Goal: Task Accomplishment & Management: Manage account settings

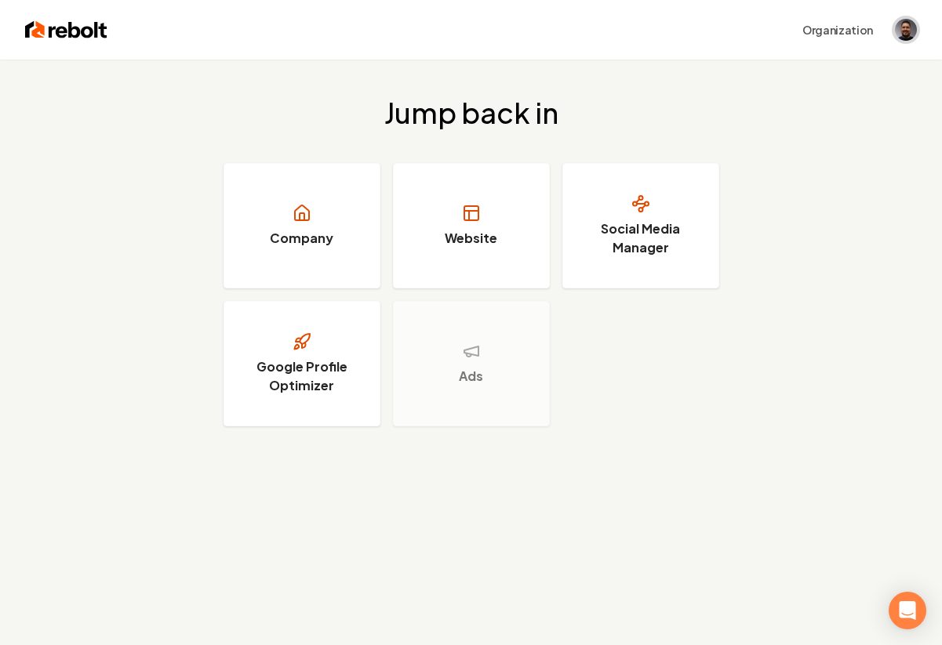
click at [910, 24] on img "Open user button" at bounding box center [906, 30] width 22 height 22
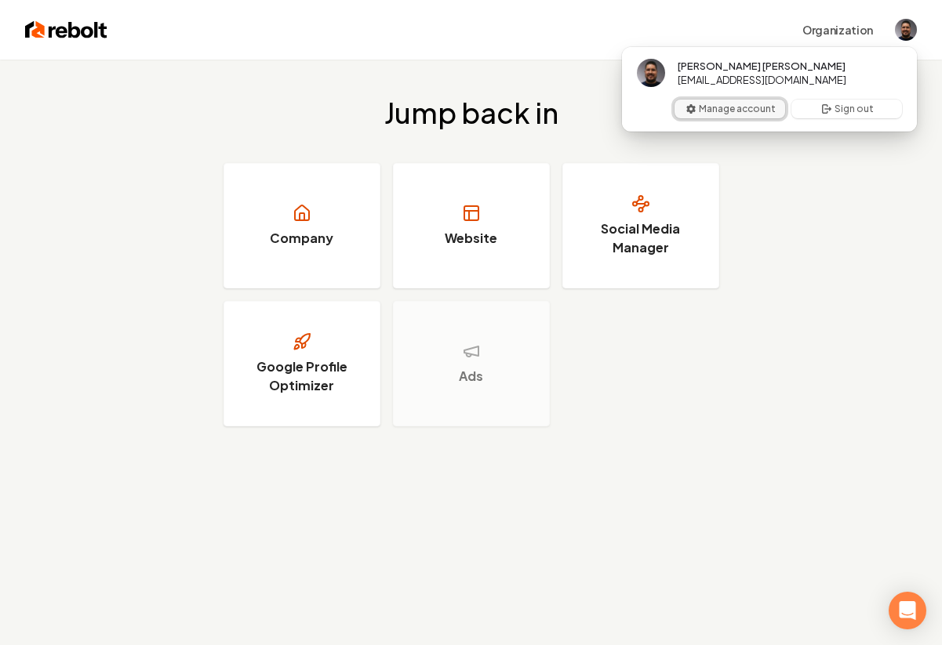
click at [690, 114] on icon "User button popover" at bounding box center [691, 109] width 13 height 13
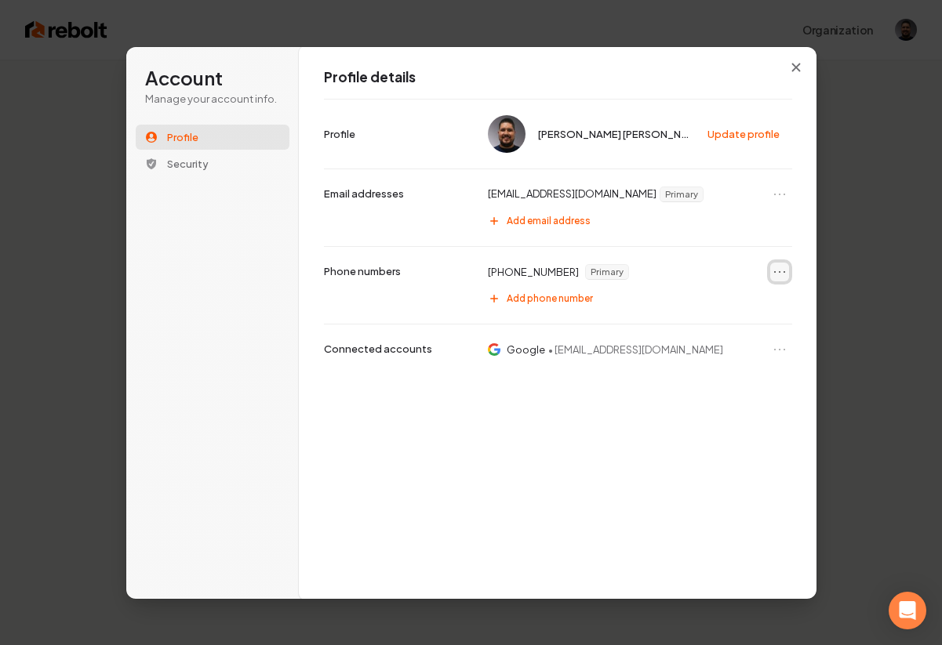
click at [776, 271] on icon "Open menu" at bounding box center [780, 272] width 16 height 16
click at [704, 305] on button "Remove phone number" at bounding box center [724, 299] width 125 height 20
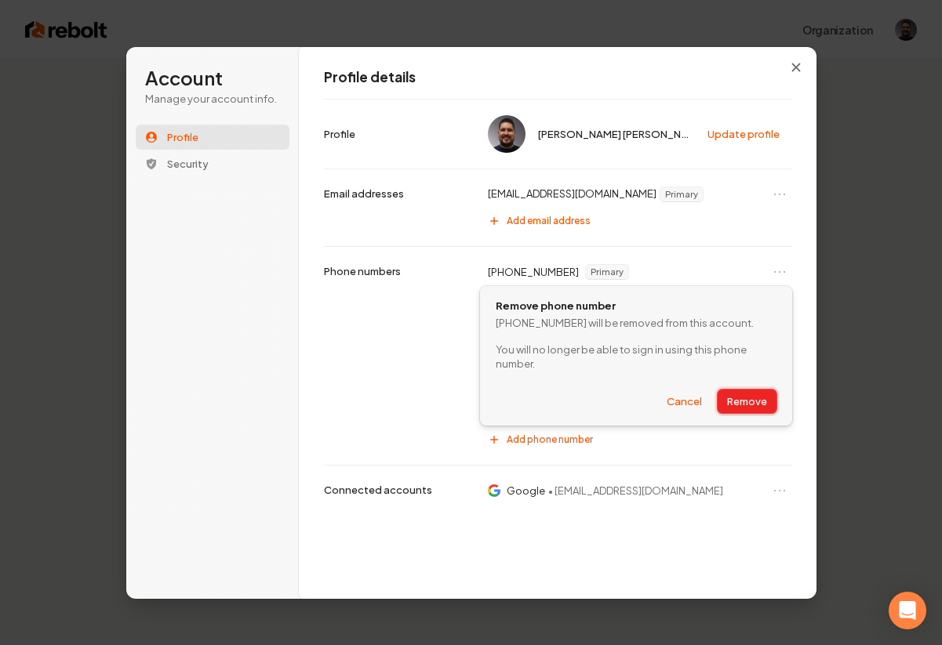
click at [742, 397] on button "Remove" at bounding box center [746, 402] width 59 height 24
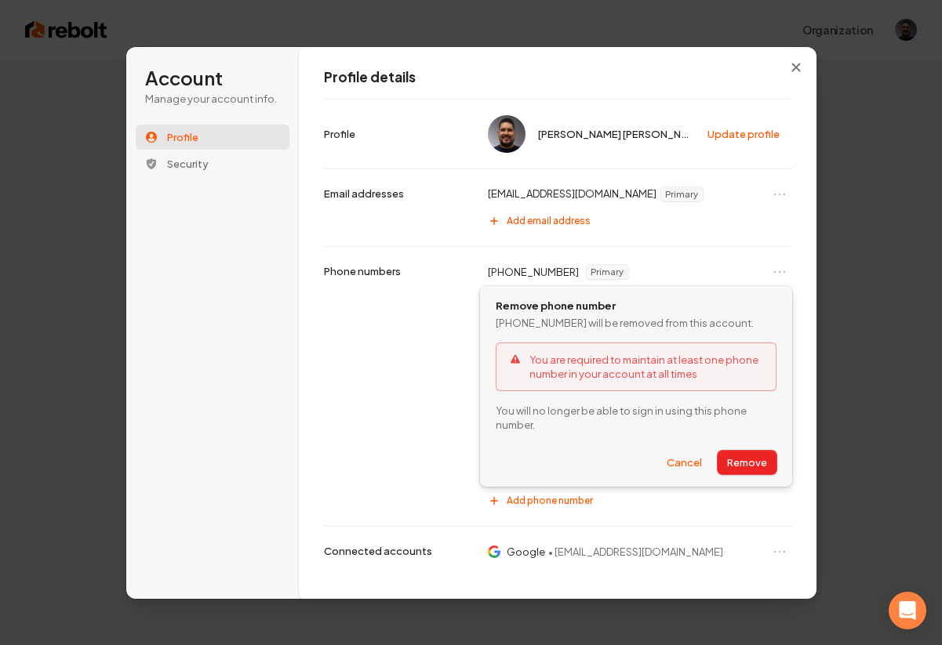
scroll to position [1, 0]
click at [677, 453] on button "Cancel" at bounding box center [684, 462] width 54 height 24
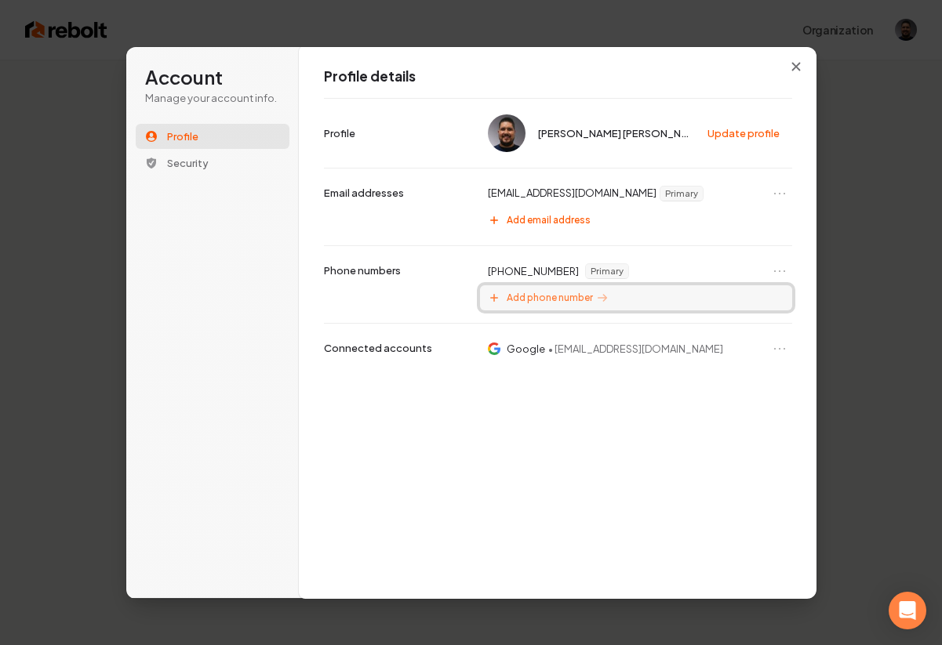
click at [527, 297] on span "Add phone number" at bounding box center [550, 298] width 86 height 13
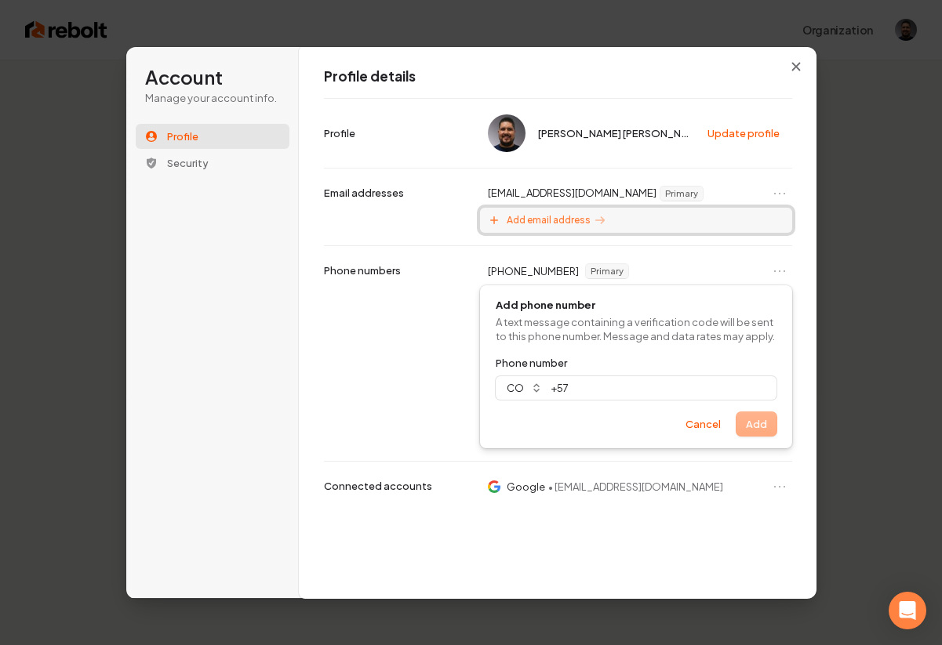
click at [666, 219] on button "Add email address" at bounding box center [635, 220] width 311 height 25
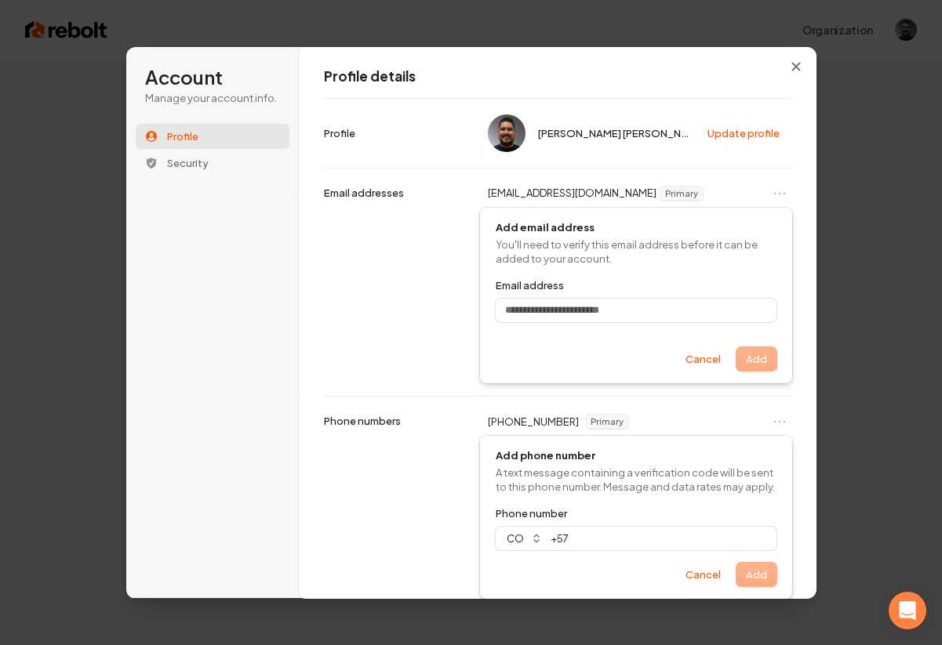
scroll to position [0, 0]
click at [415, 322] on div "[EMAIL_ADDRESS][DOMAIN_NAME] Primary Add email address You'll need to verify th…" at bounding box center [558, 283] width 468 height 228
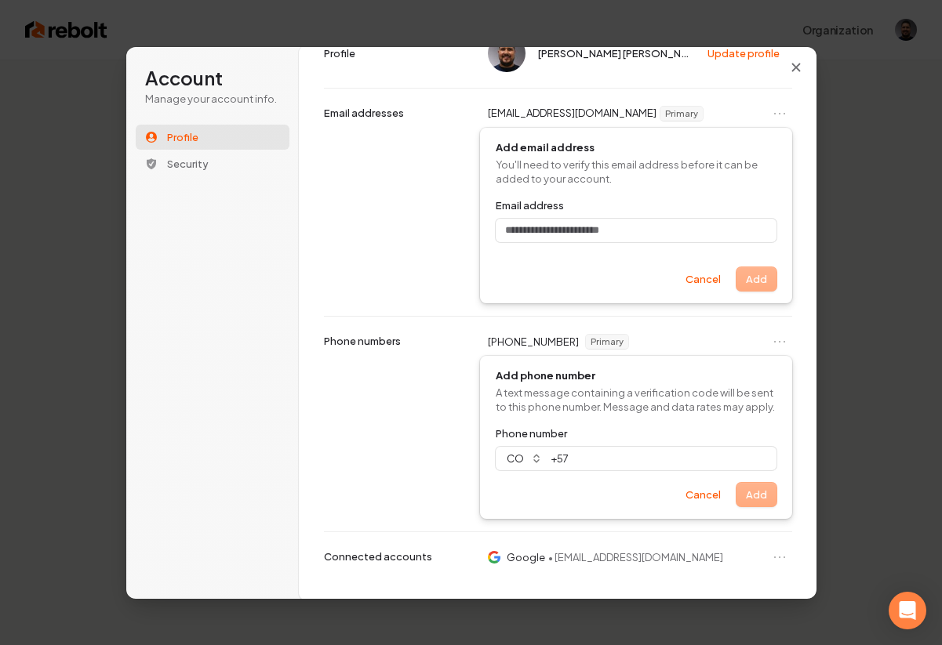
scroll to position [86, 0]
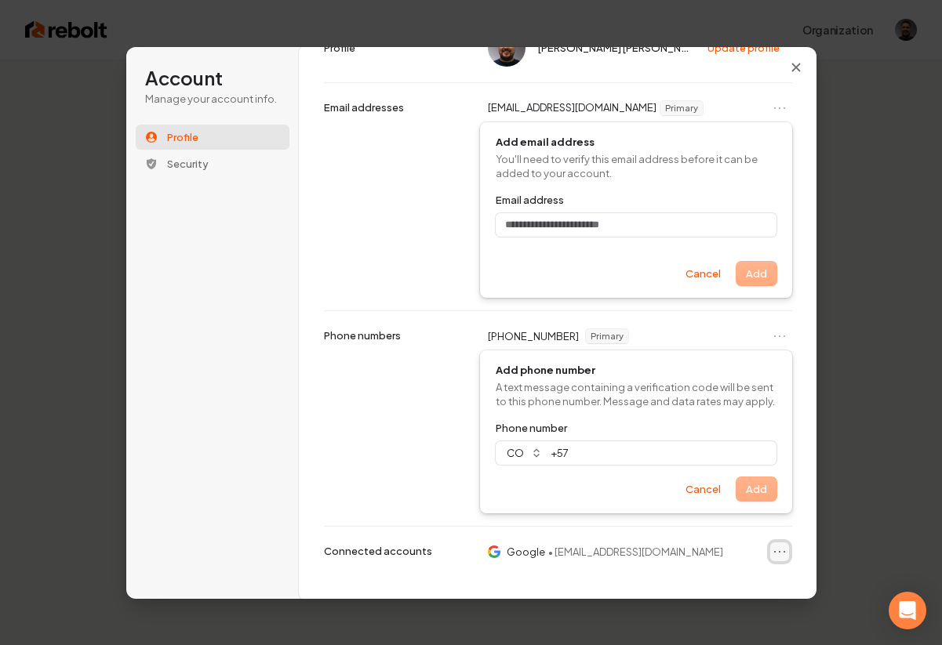
click at [779, 550] on icon "Open menu" at bounding box center [780, 552] width 16 height 16
click at [754, 585] on button "Remove" at bounding box center [758, 579] width 56 height 20
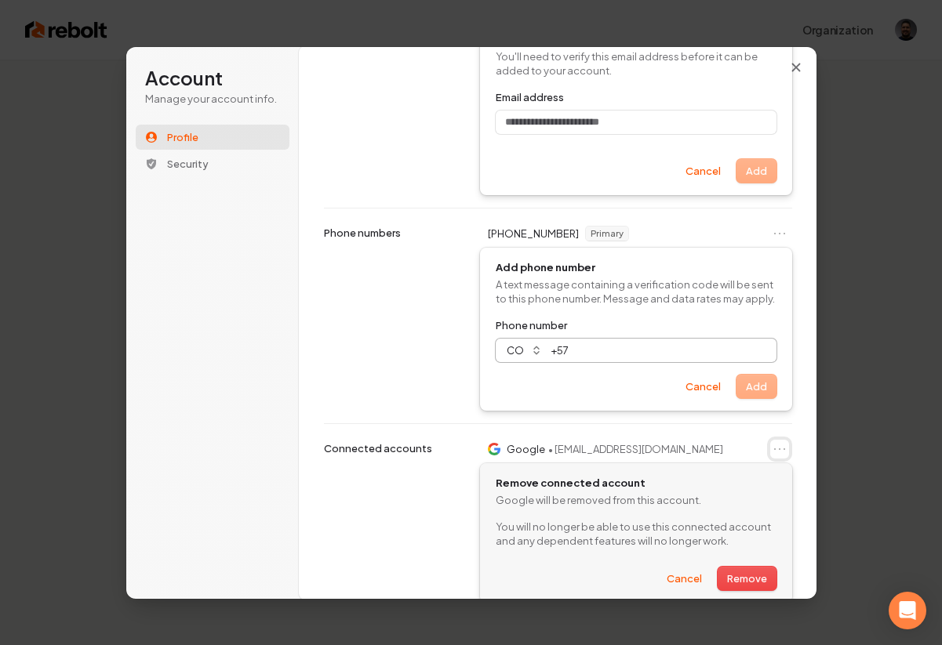
scroll to position [227, 0]
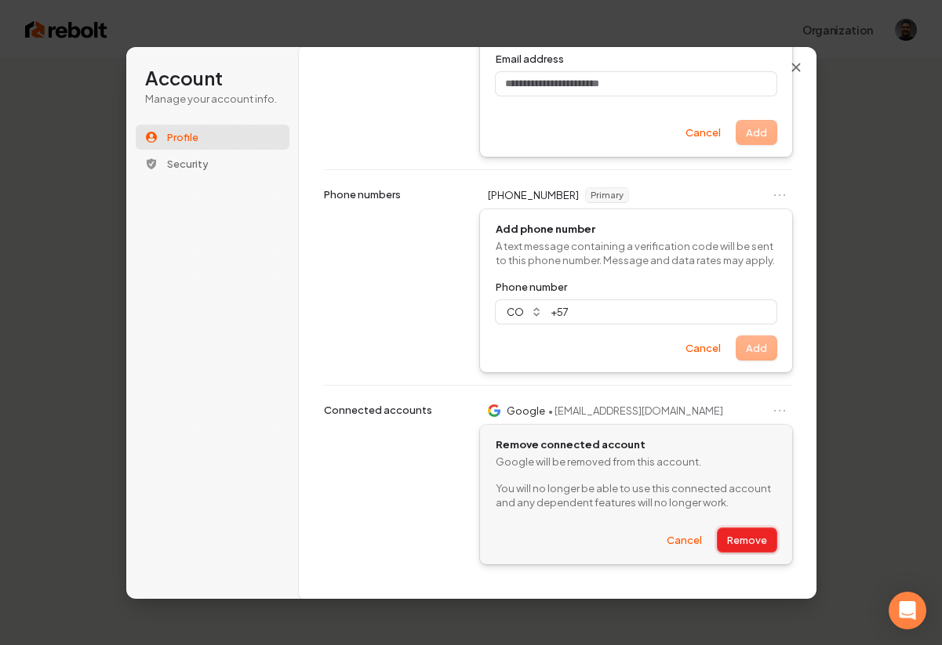
click at [741, 538] on button "Remove" at bounding box center [746, 541] width 59 height 24
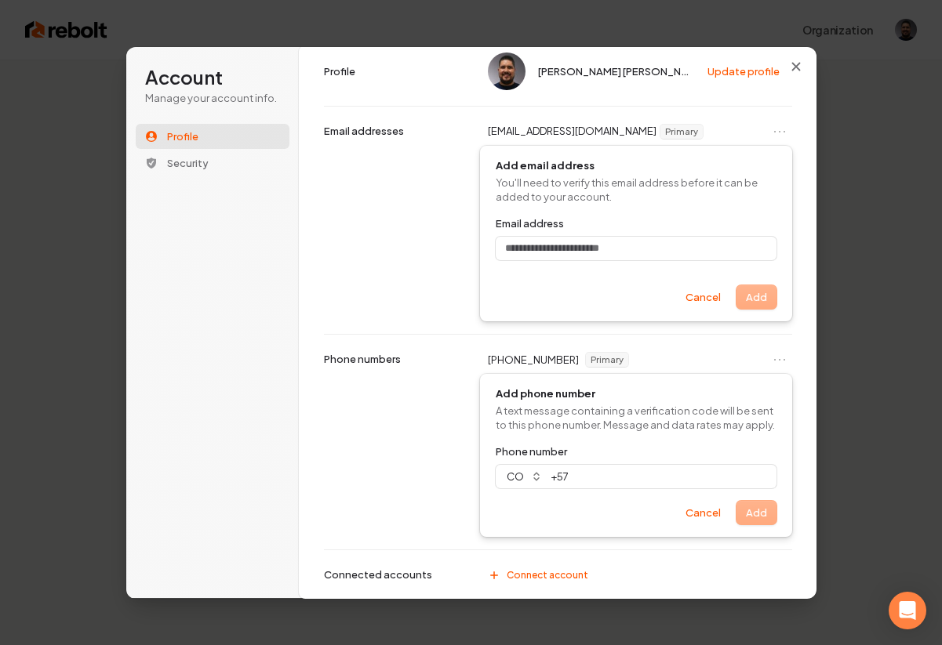
scroll to position [77, 0]
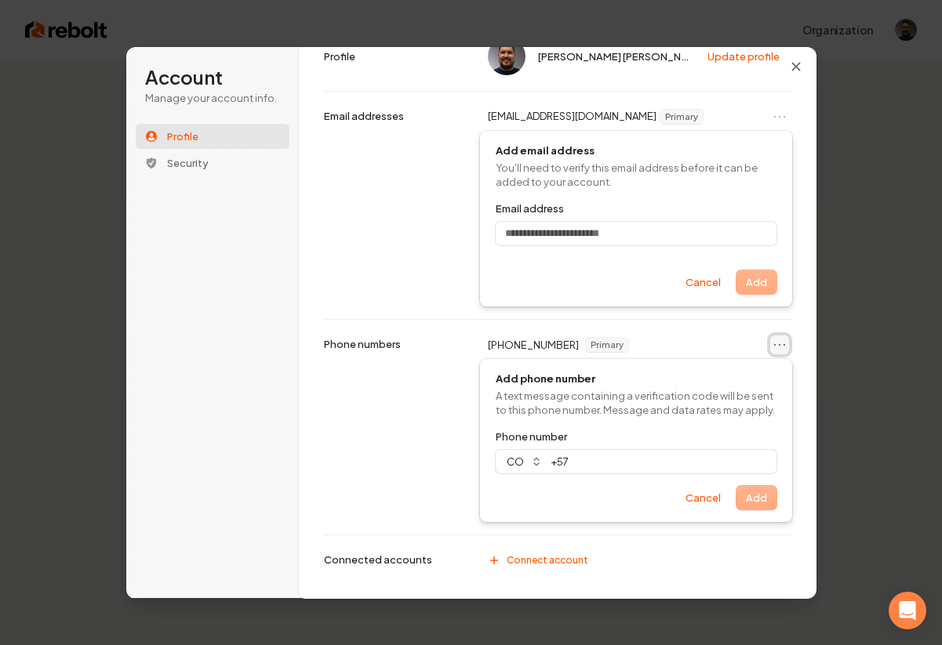
click at [783, 342] on icon "Open menu" at bounding box center [780, 345] width 16 height 16
click at [723, 372] on button "Remove phone number" at bounding box center [724, 372] width 125 height 20
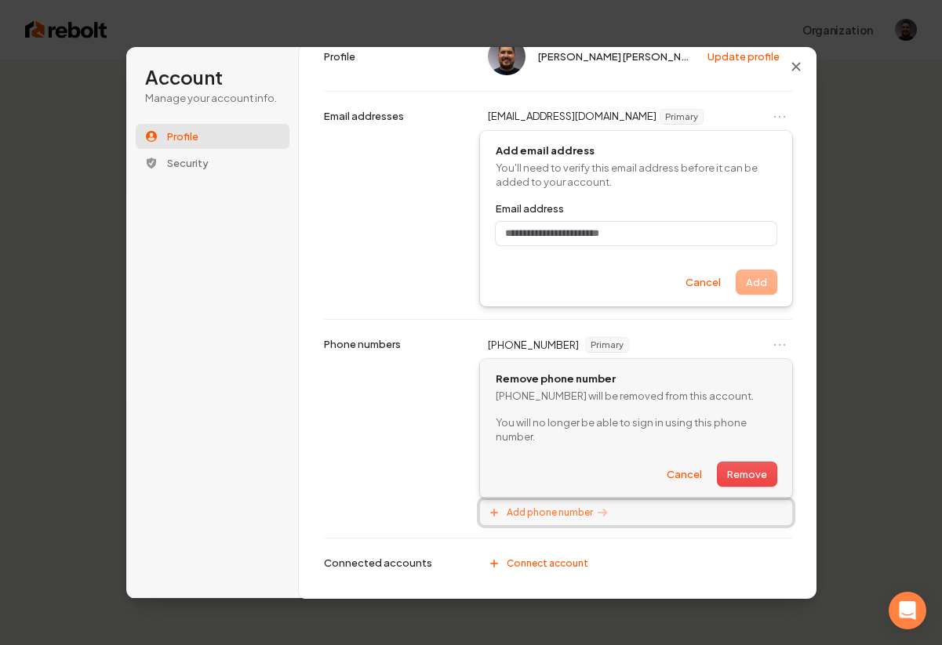
click at [529, 507] on span "Add phone number" at bounding box center [550, 513] width 86 height 13
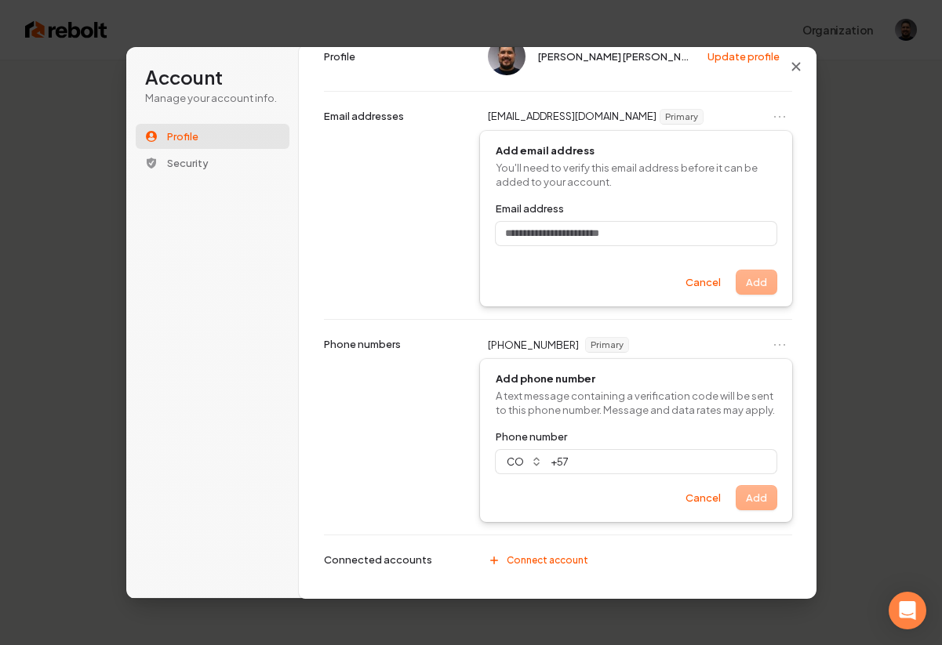
scroll to position [86, 0]
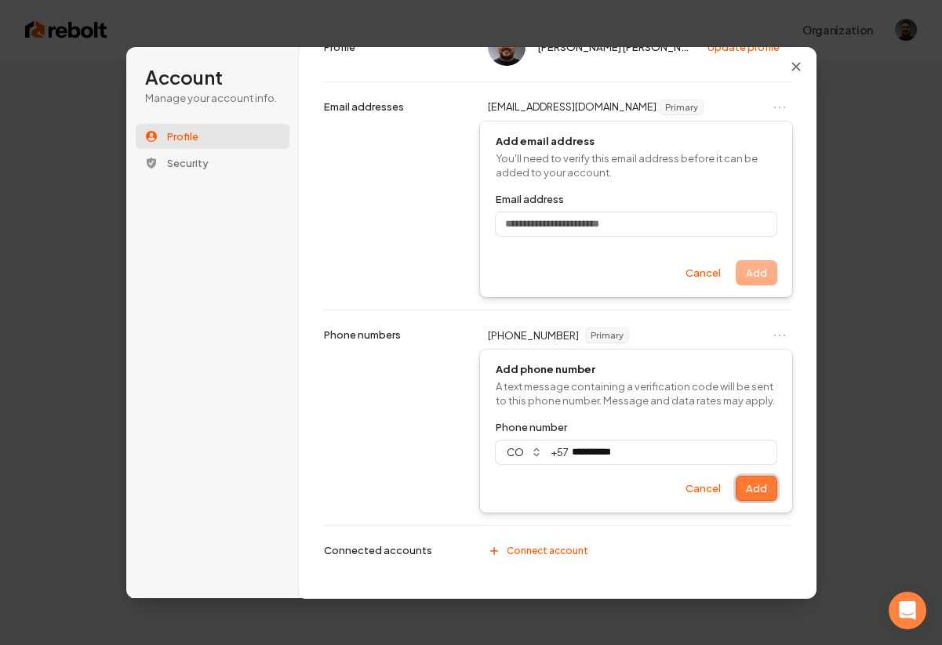
click at [758, 484] on button "Add" at bounding box center [756, 489] width 40 height 24
type input "**********"
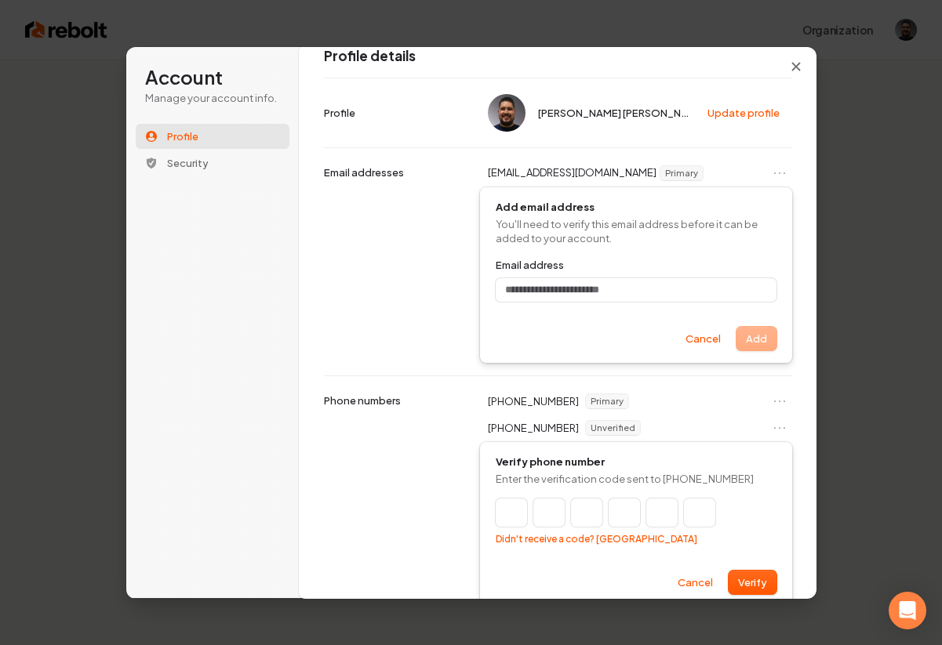
scroll to position [0, 0]
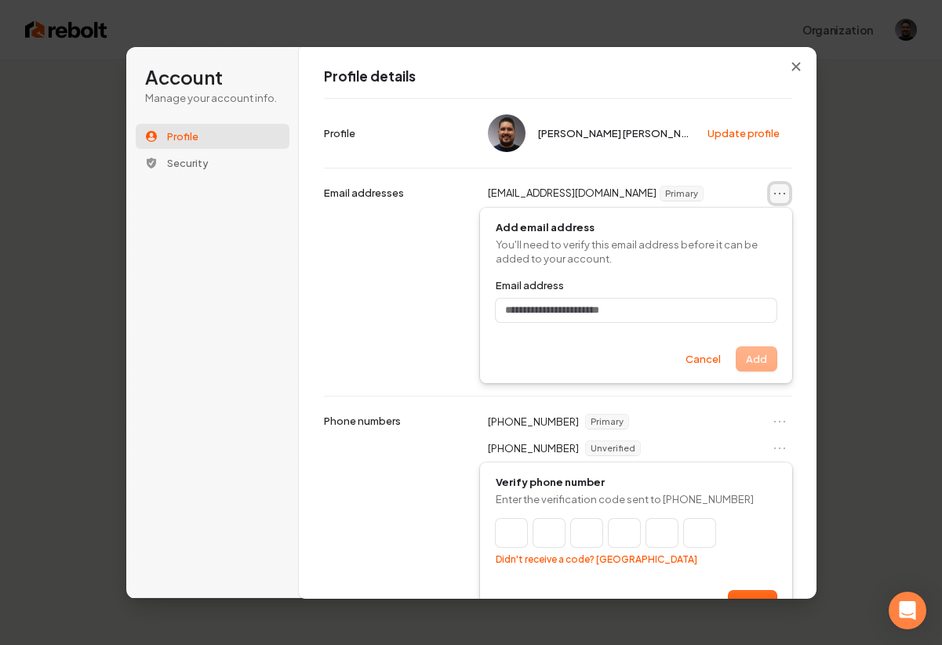
click at [782, 194] on icon "Open menu" at bounding box center [780, 194] width 16 height 16
click at [692, 267] on div "Add email address You'll need to verify this email address before it can be add…" at bounding box center [636, 295] width 280 height 151
click at [778, 191] on icon "Open menu" at bounding box center [780, 194] width 16 height 16
click at [769, 221] on button "Remove email" at bounding box center [745, 221] width 84 height 20
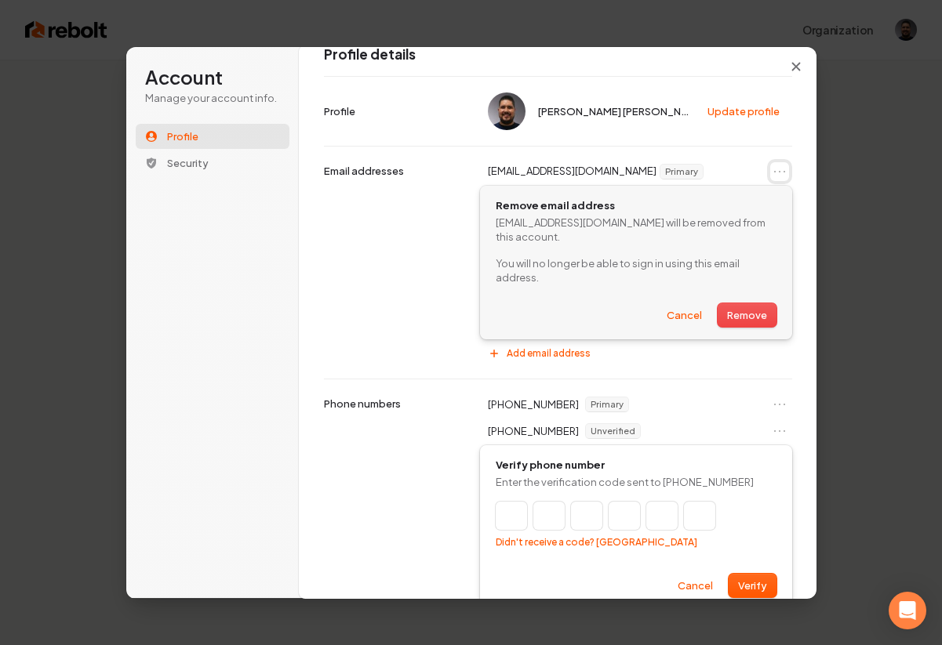
scroll to position [39, 0]
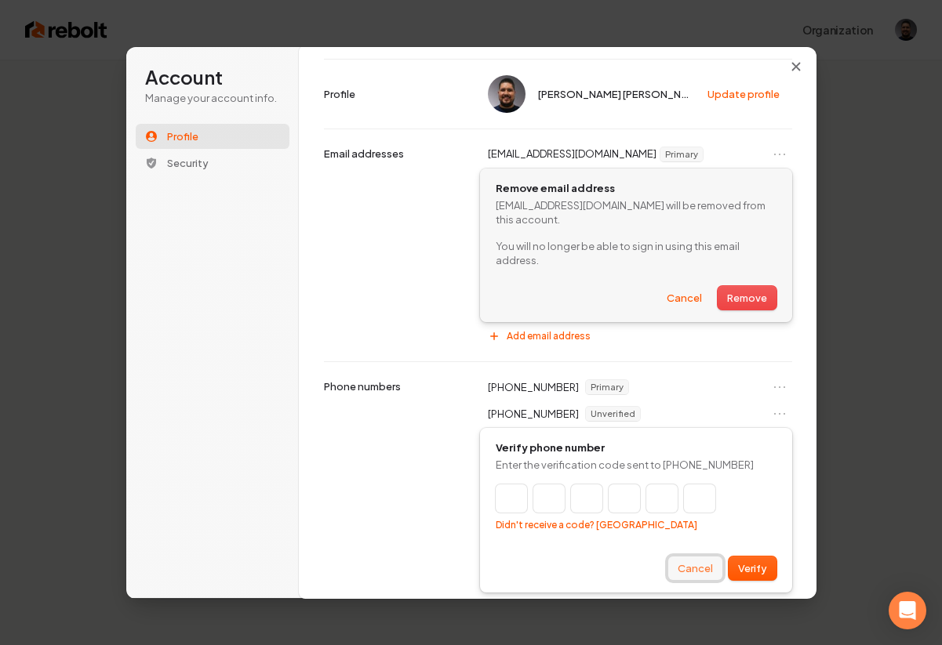
click at [703, 565] on button "Cancel" at bounding box center [695, 569] width 54 height 24
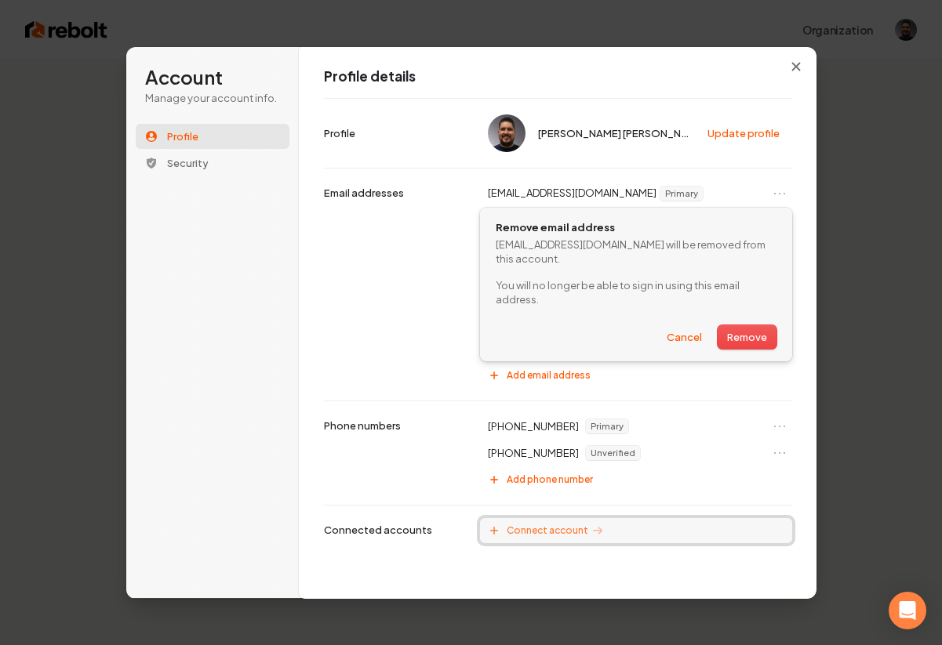
click at [521, 532] on span "Connect account" at bounding box center [548, 531] width 82 height 13
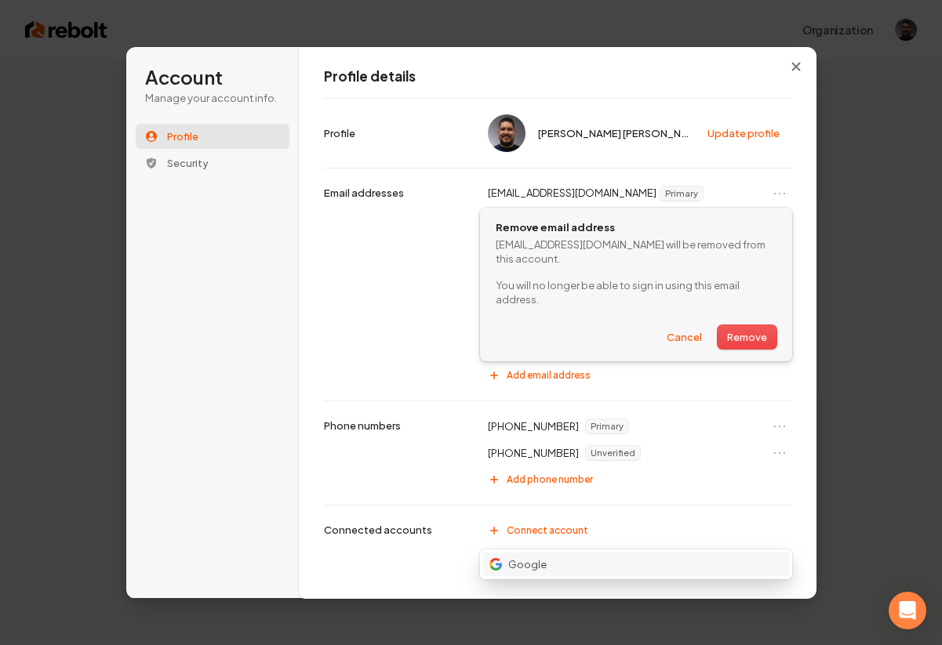
click at [525, 559] on p "Google" at bounding box center [527, 565] width 38 height 14
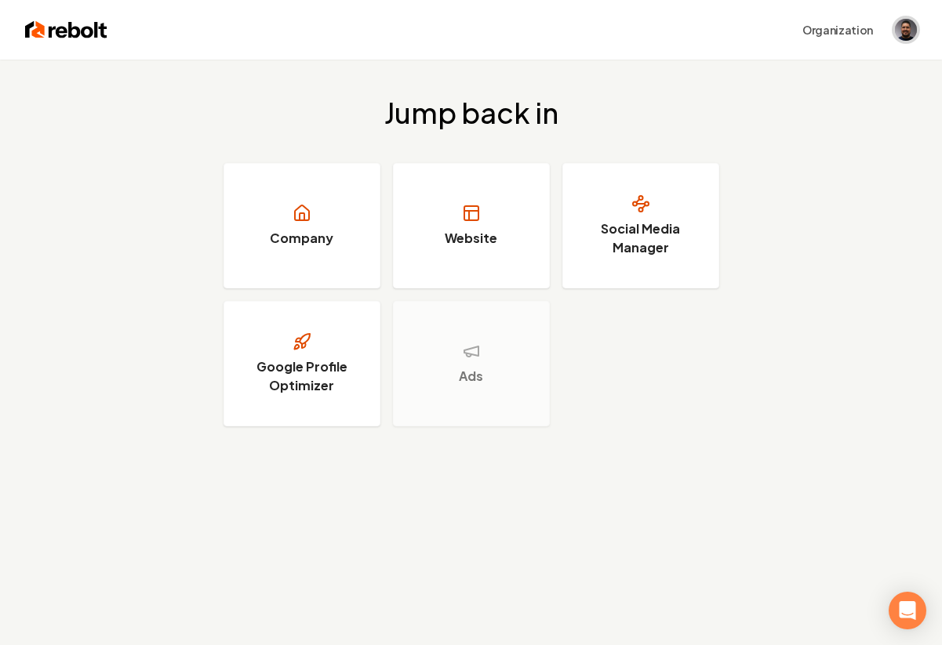
click at [903, 39] on img "Open user button" at bounding box center [906, 30] width 22 height 22
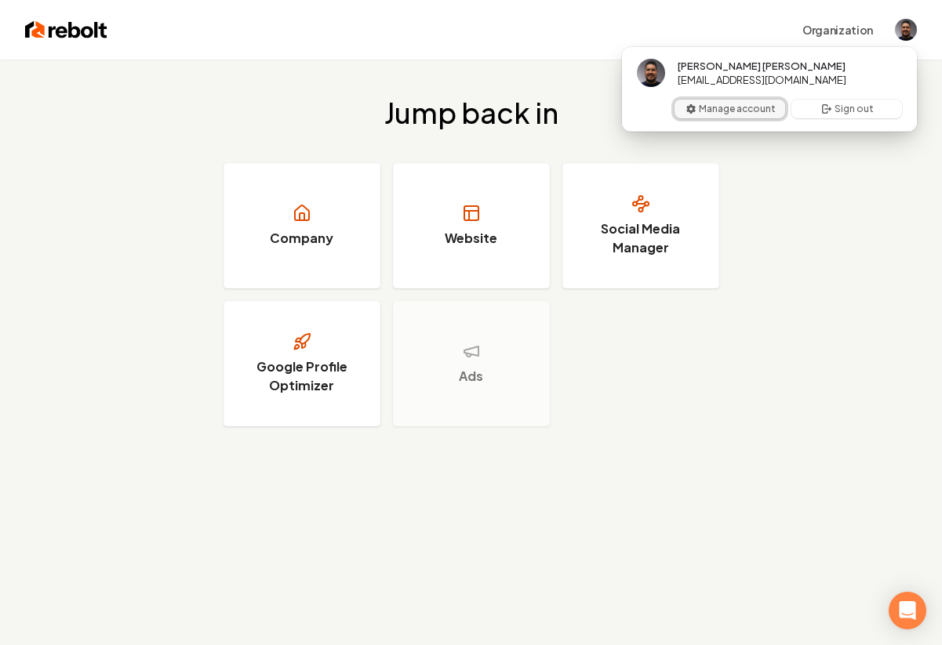
click at [759, 111] on button "Manage account" at bounding box center [729, 109] width 111 height 19
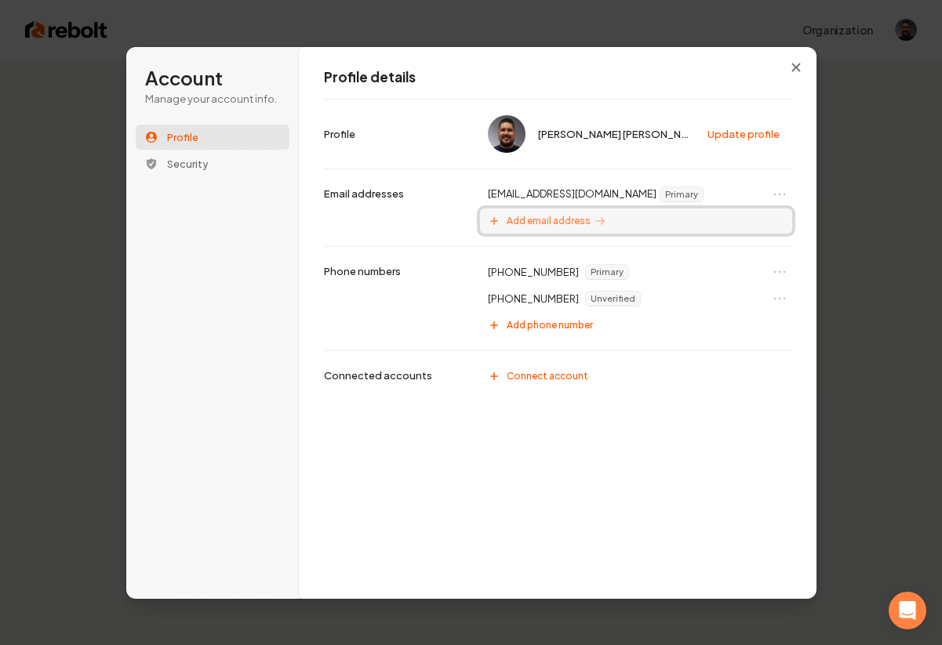
click at [548, 220] on span "Add email address" at bounding box center [549, 221] width 84 height 13
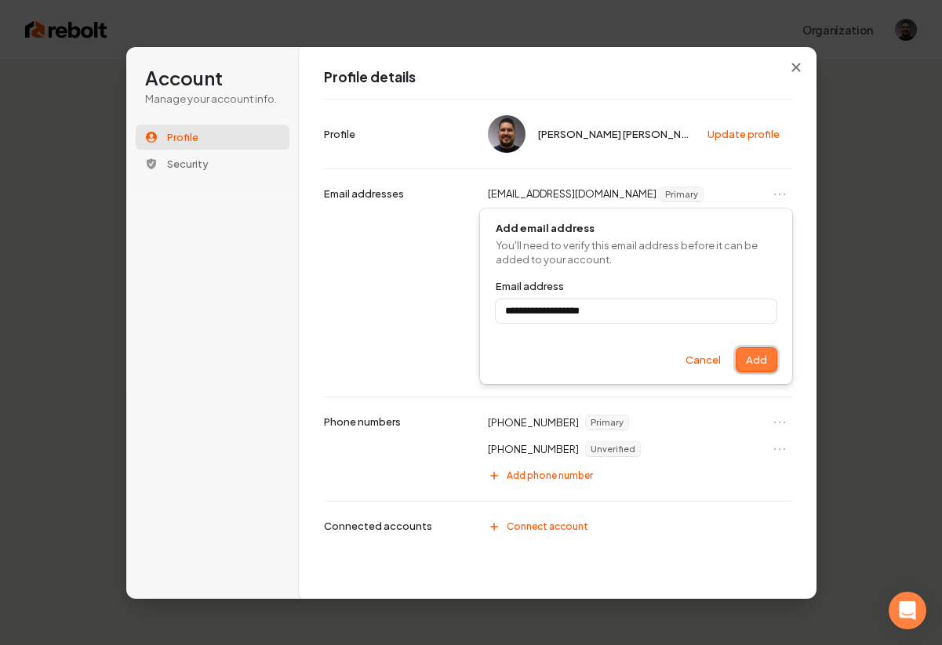
click at [750, 358] on button "Add" at bounding box center [756, 360] width 40 height 24
type input "**********"
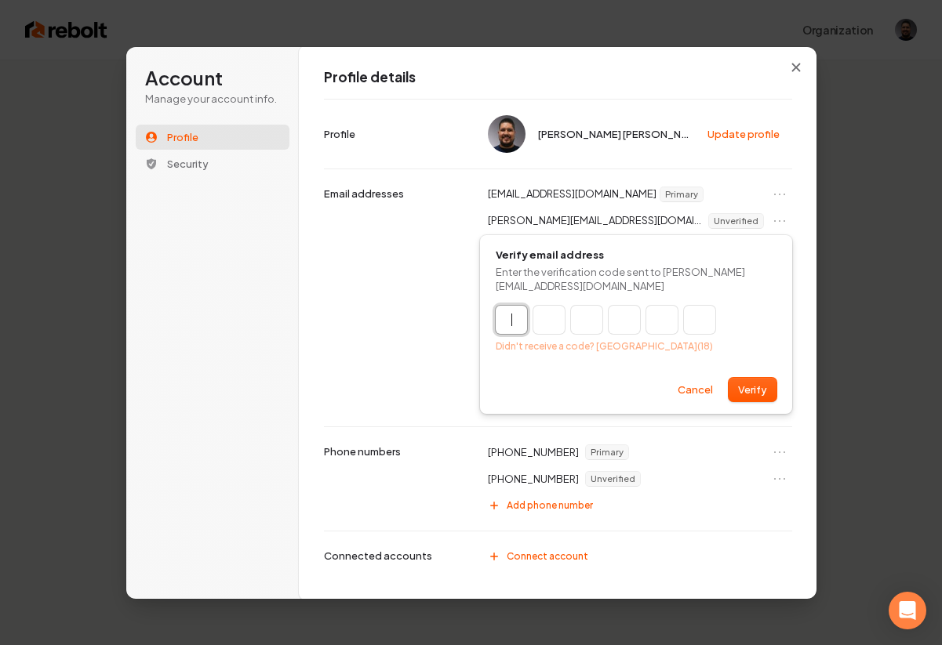
click at [516, 314] on input "Enter verification code" at bounding box center [621, 320] width 251 height 28
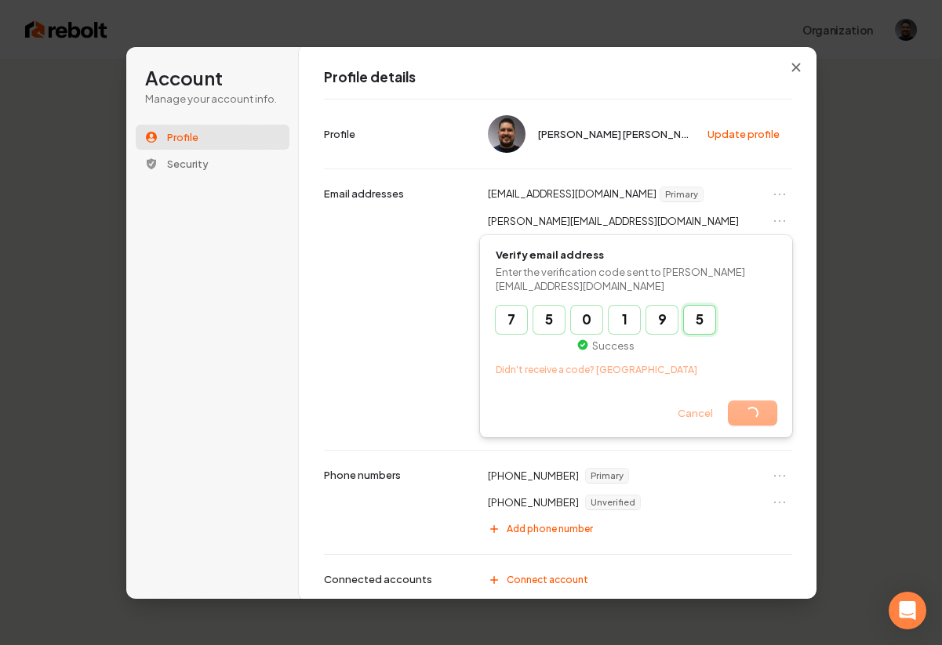
type input "******"
